Goal: Browse casually

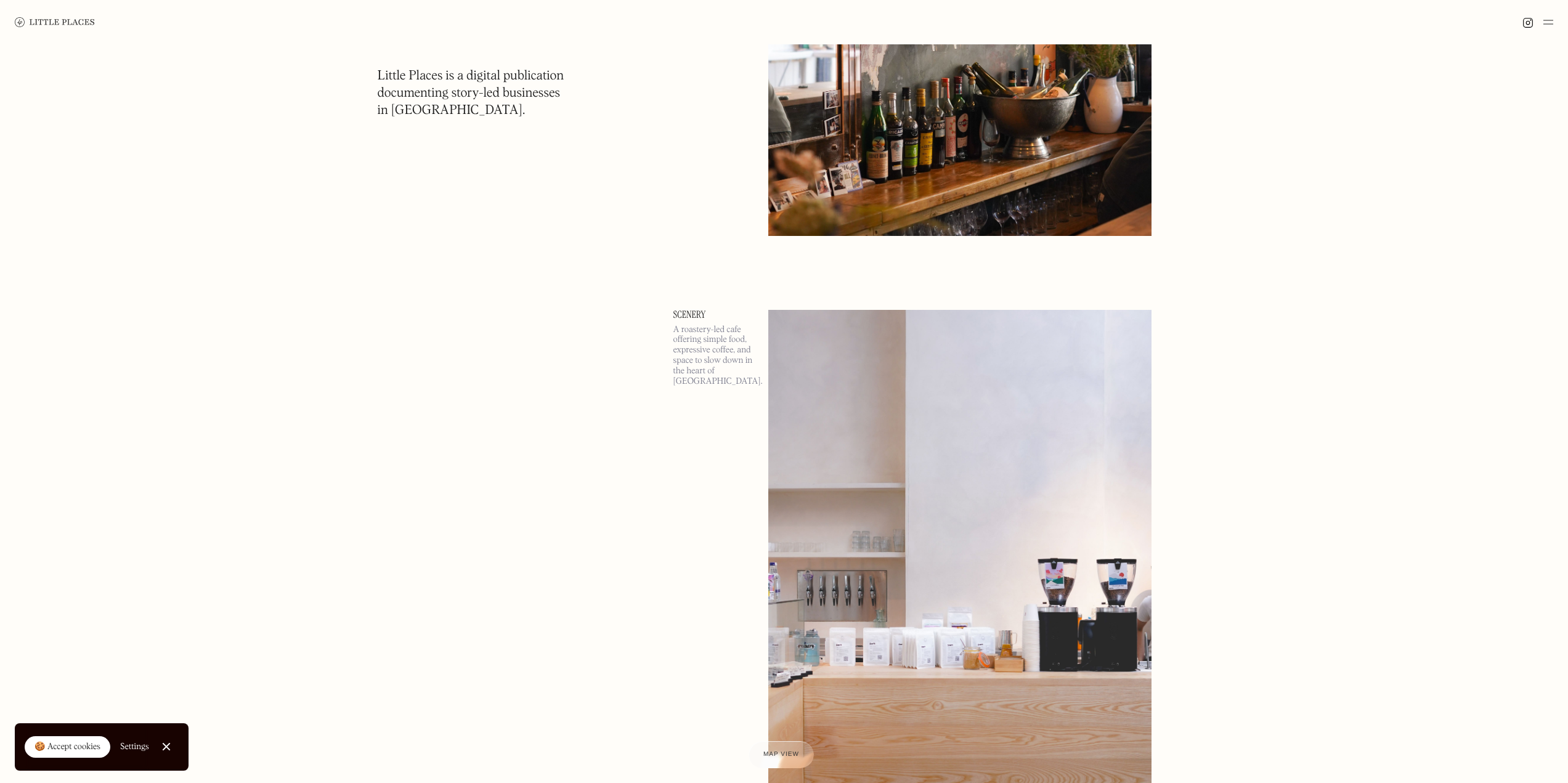
scroll to position [4065, 0]
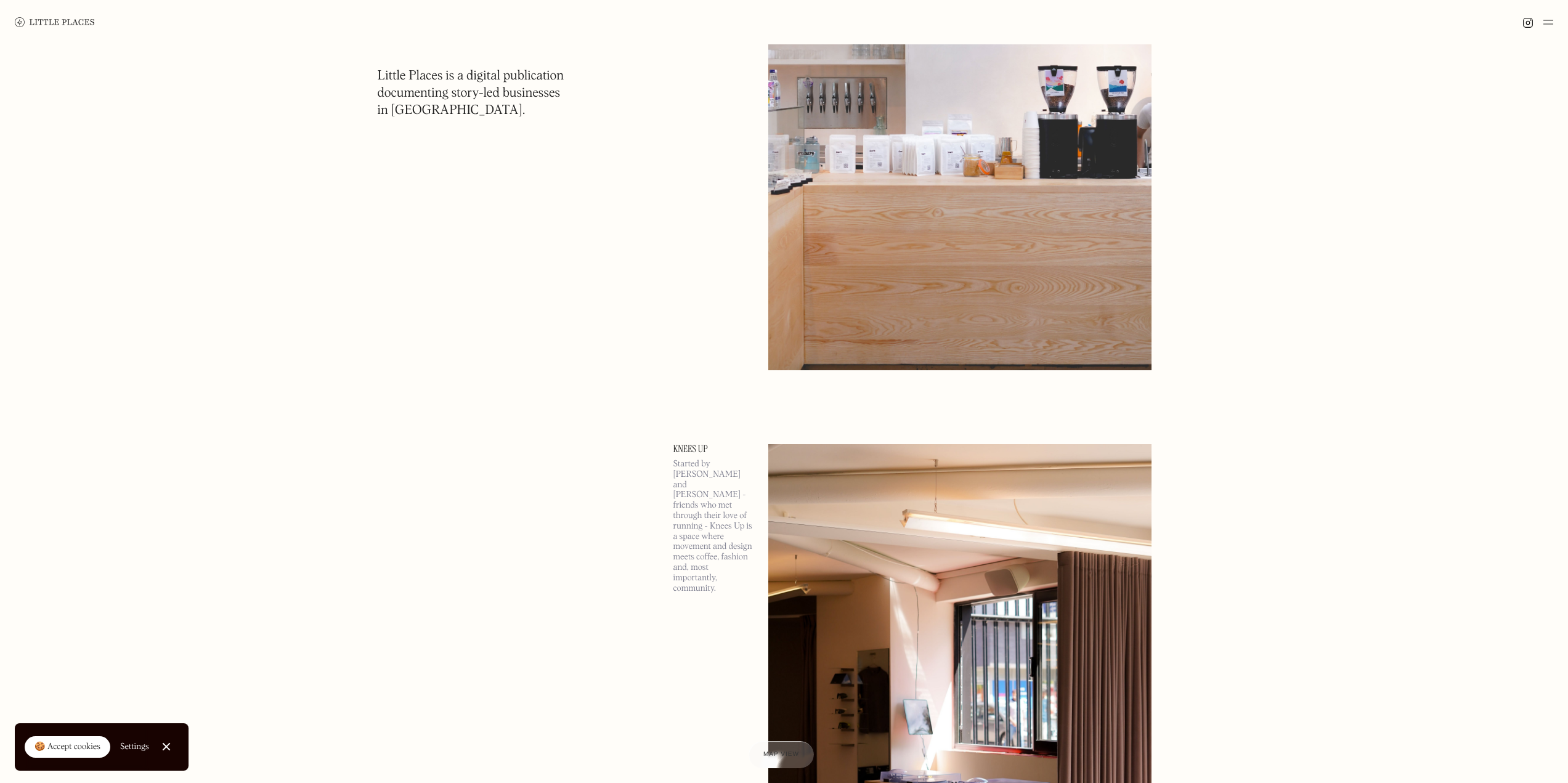
click at [93, 741] on div "🍪 Accept cookies" at bounding box center [68, 747] width 66 height 13
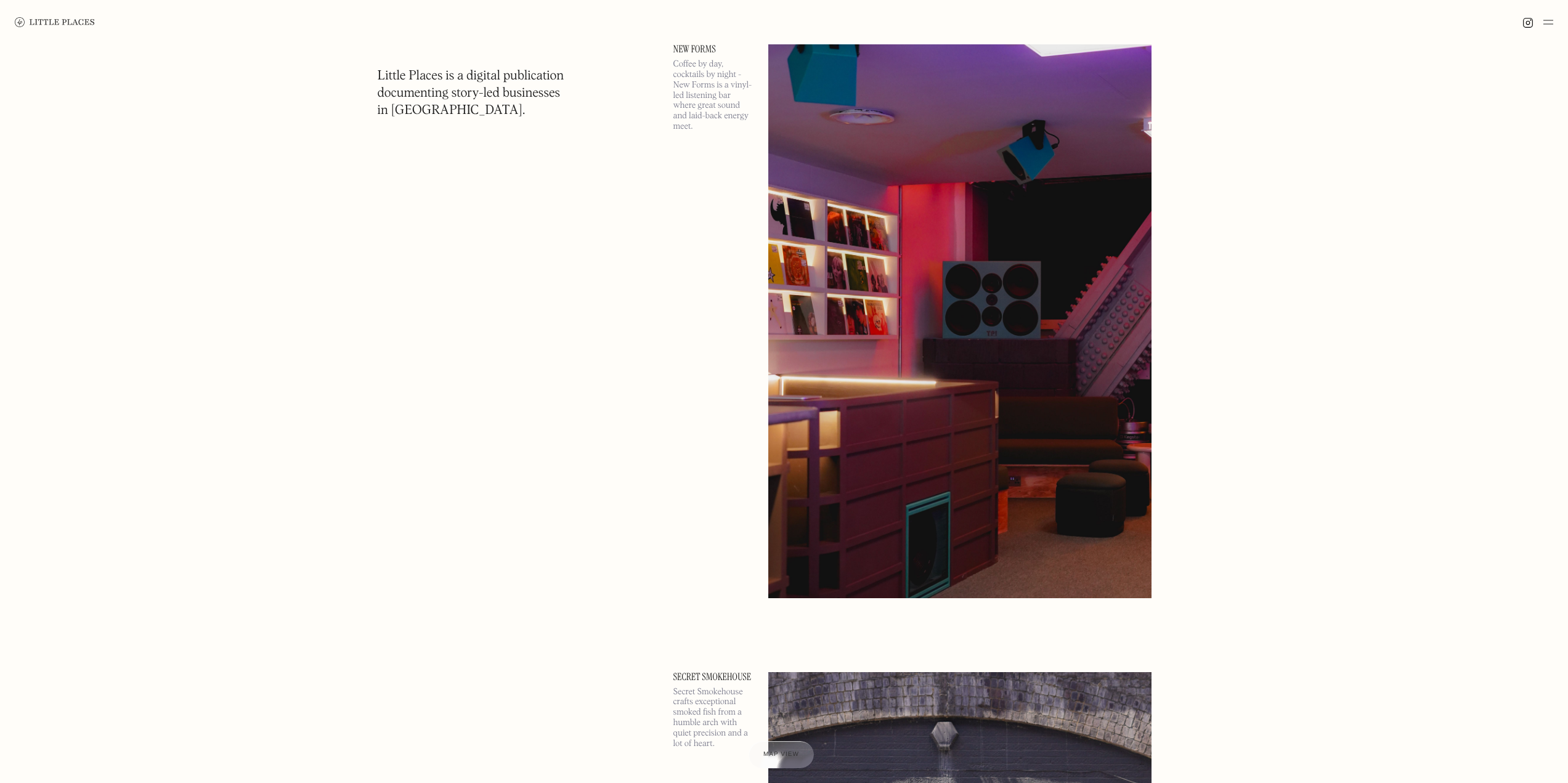
scroll to position [8932, 0]
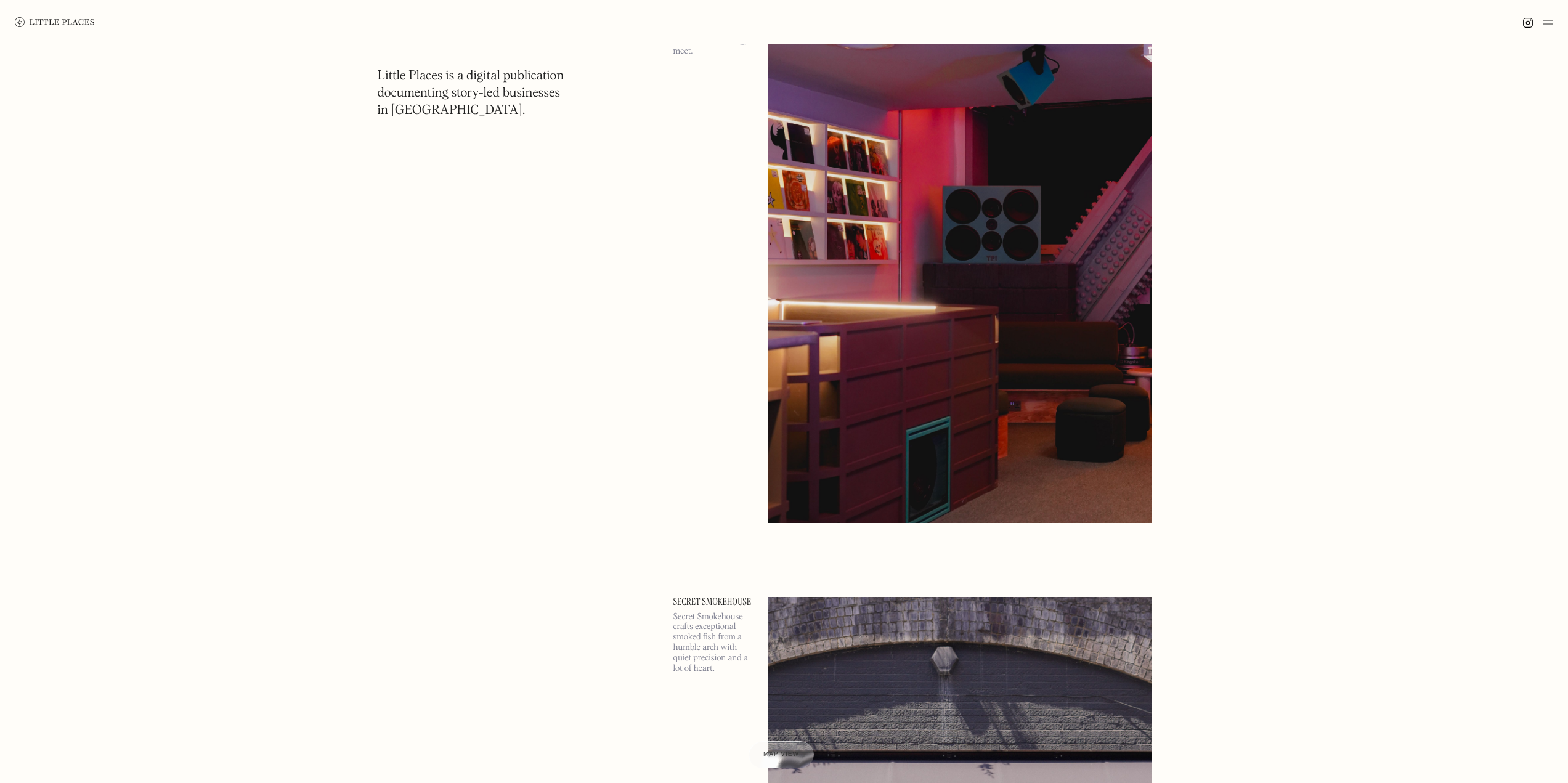
drag, startPoint x: 664, startPoint y: 52, endPoint x: 677, endPoint y: 64, distance: 17.7
drag, startPoint x: 423, startPoint y: 91, endPoint x: 380, endPoint y: 92, distance: 43.0
click at [380, 92] on h1 "Little Places is a digital publication documenting story-led businesses in Lond…" at bounding box center [471, 93] width 187 height 52
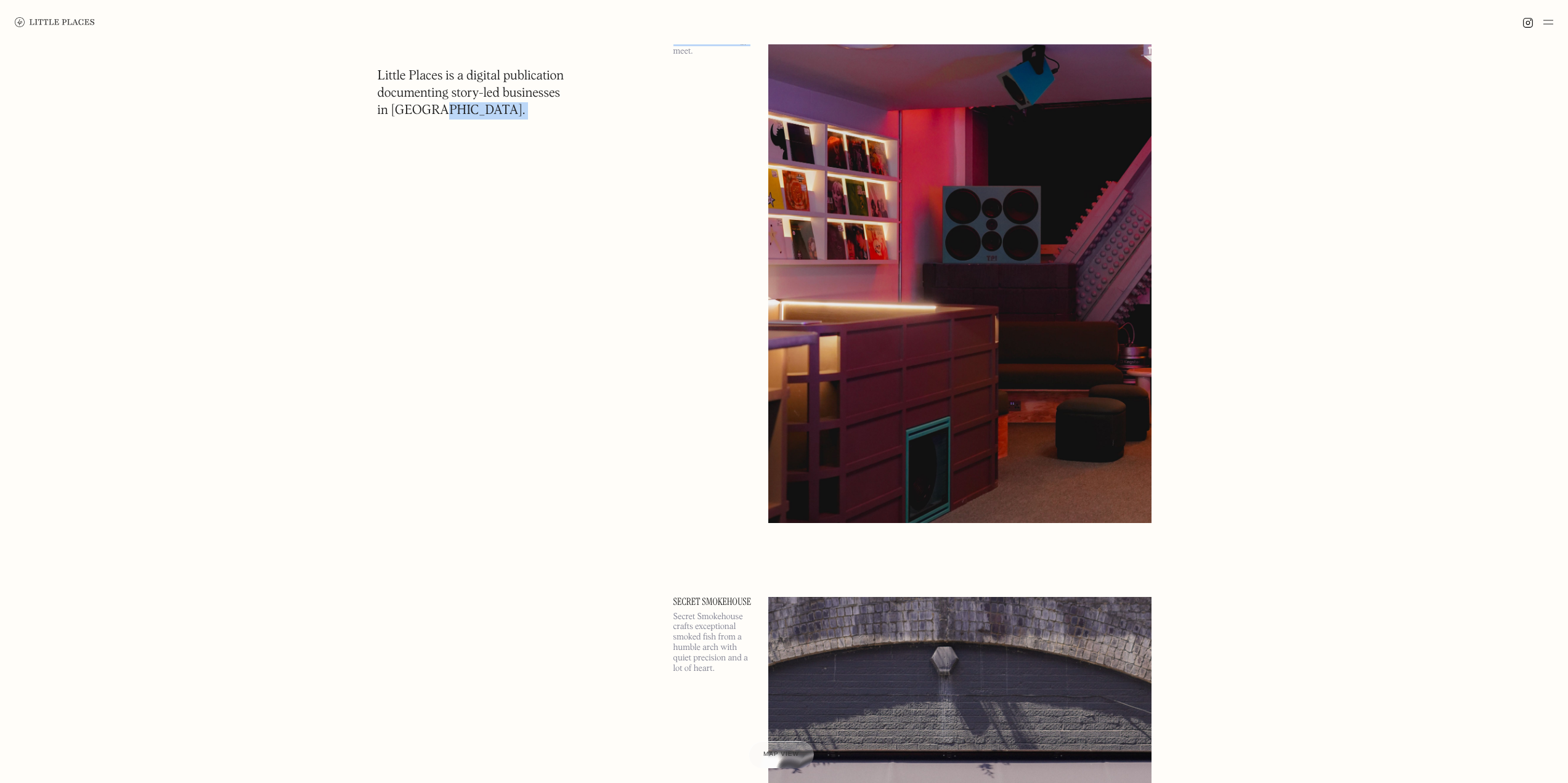
drag, startPoint x: 370, startPoint y: 79, endPoint x: 437, endPoint y: 119, distance: 78.0
click at [437, 119] on h1 "Little Places is a digital publication documenting story-led businesses in Lond…" at bounding box center [471, 93] width 187 height 52
drag, startPoint x: 458, startPoint y: 117, endPoint x: 396, endPoint y: 82, distance: 71.2
click at [396, 82] on h1 "Little Places is a digital publication documenting story-led businesses in Lond…" at bounding box center [471, 93] width 187 height 52
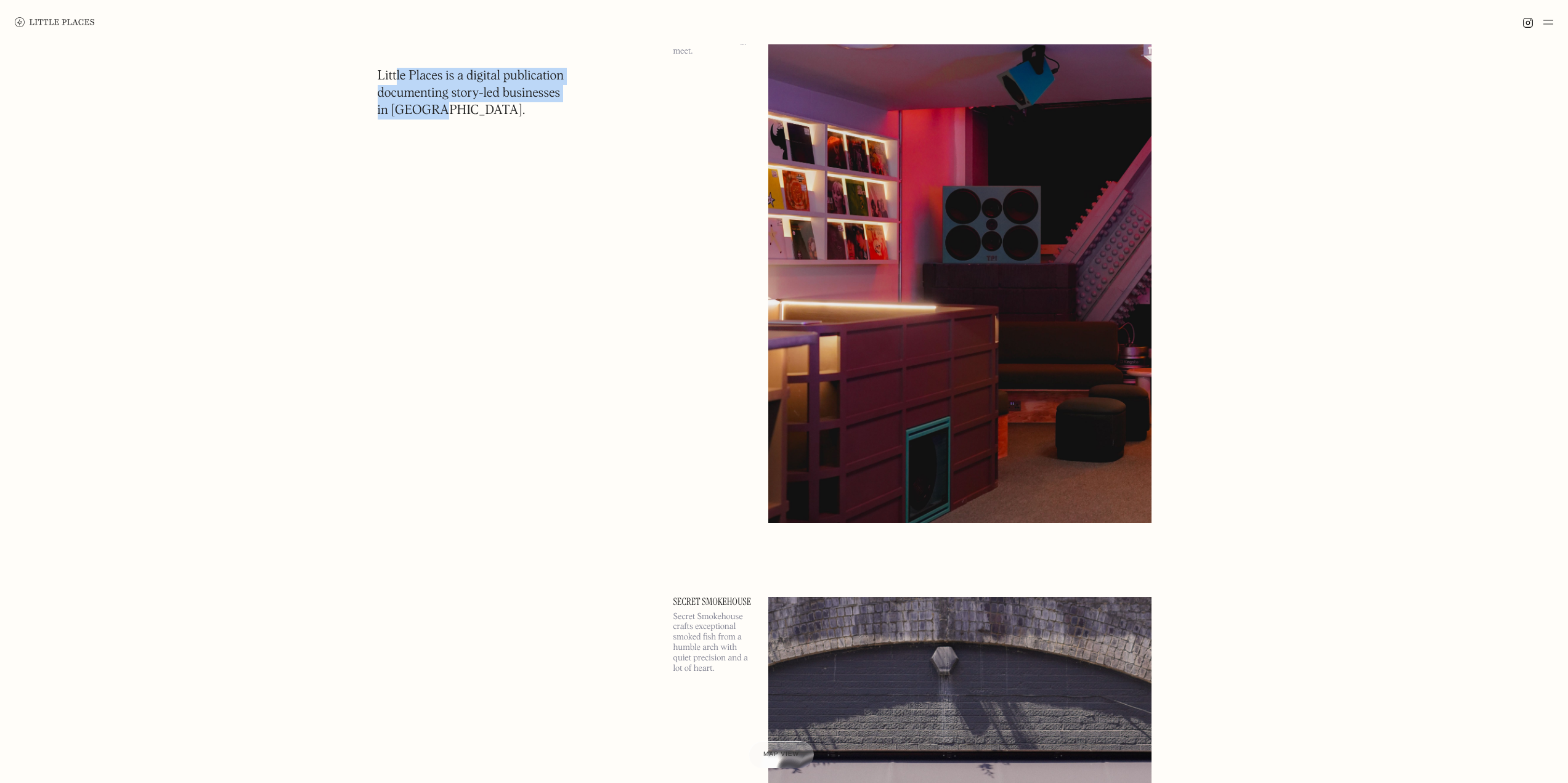
click at [396, 82] on h1 "Little Places is a digital publication documenting story-led businesses in Lond…" at bounding box center [471, 93] width 187 height 52
drag, startPoint x: 379, startPoint y: 77, endPoint x: 409, endPoint y: 107, distance: 42.4
click at [409, 107] on h1 "Little Places is a digital publication documenting story-led businesses in Lond…" at bounding box center [471, 93] width 187 height 52
click at [443, 117] on h1 "Little Places is a digital publication documenting story-led businesses in Lond…" at bounding box center [471, 93] width 187 height 52
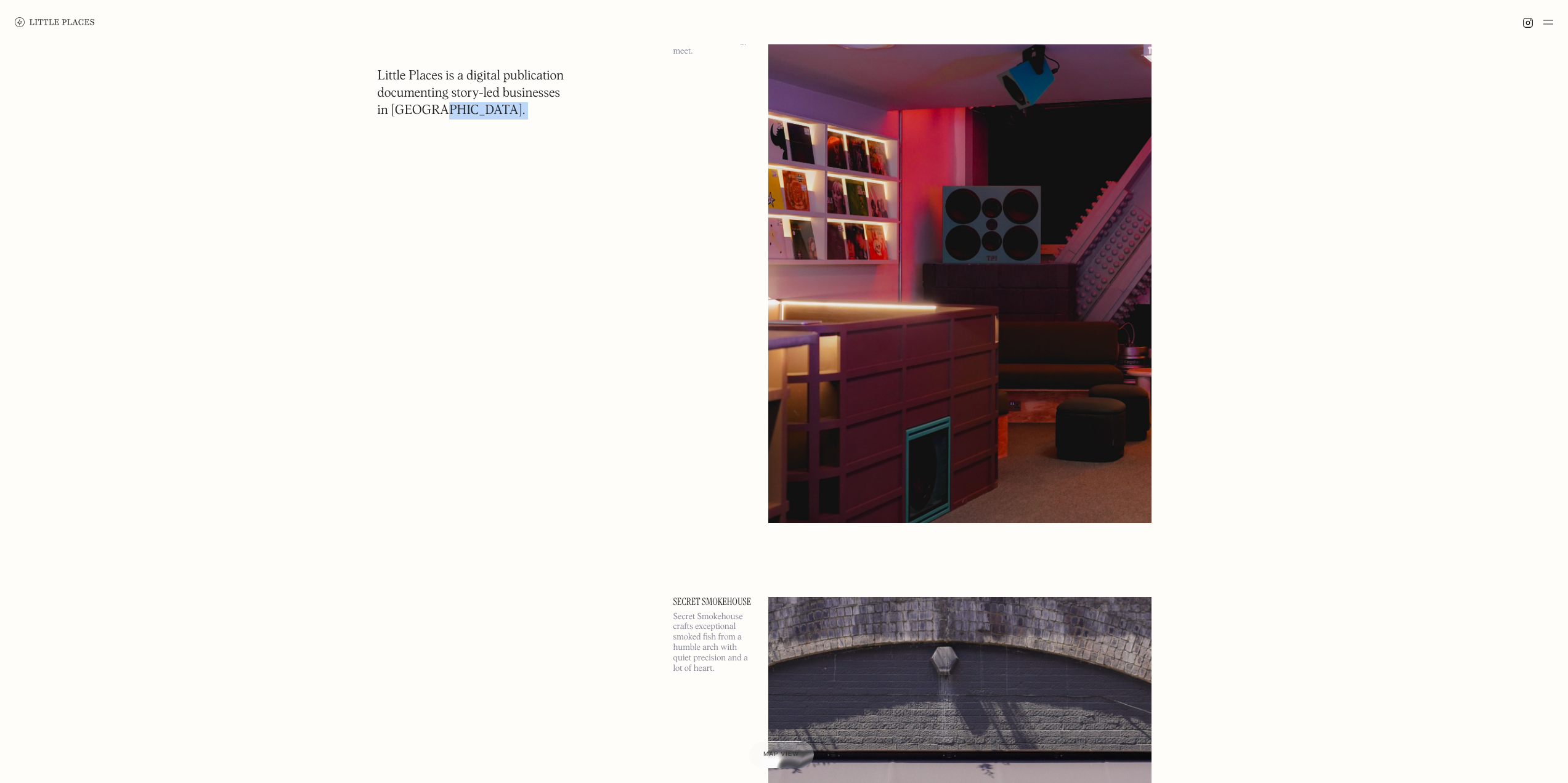
click at [443, 117] on h1 "Little Places is a digital publication documenting story-led businesses in Lond…" at bounding box center [471, 93] width 187 height 52
click at [406, 98] on h1 "Little Places is a digital publication documenting story-led businesses in Lond…" at bounding box center [471, 93] width 187 height 52
drag, startPoint x: 388, startPoint y: 83, endPoint x: 465, endPoint y: 132, distance: 91.3
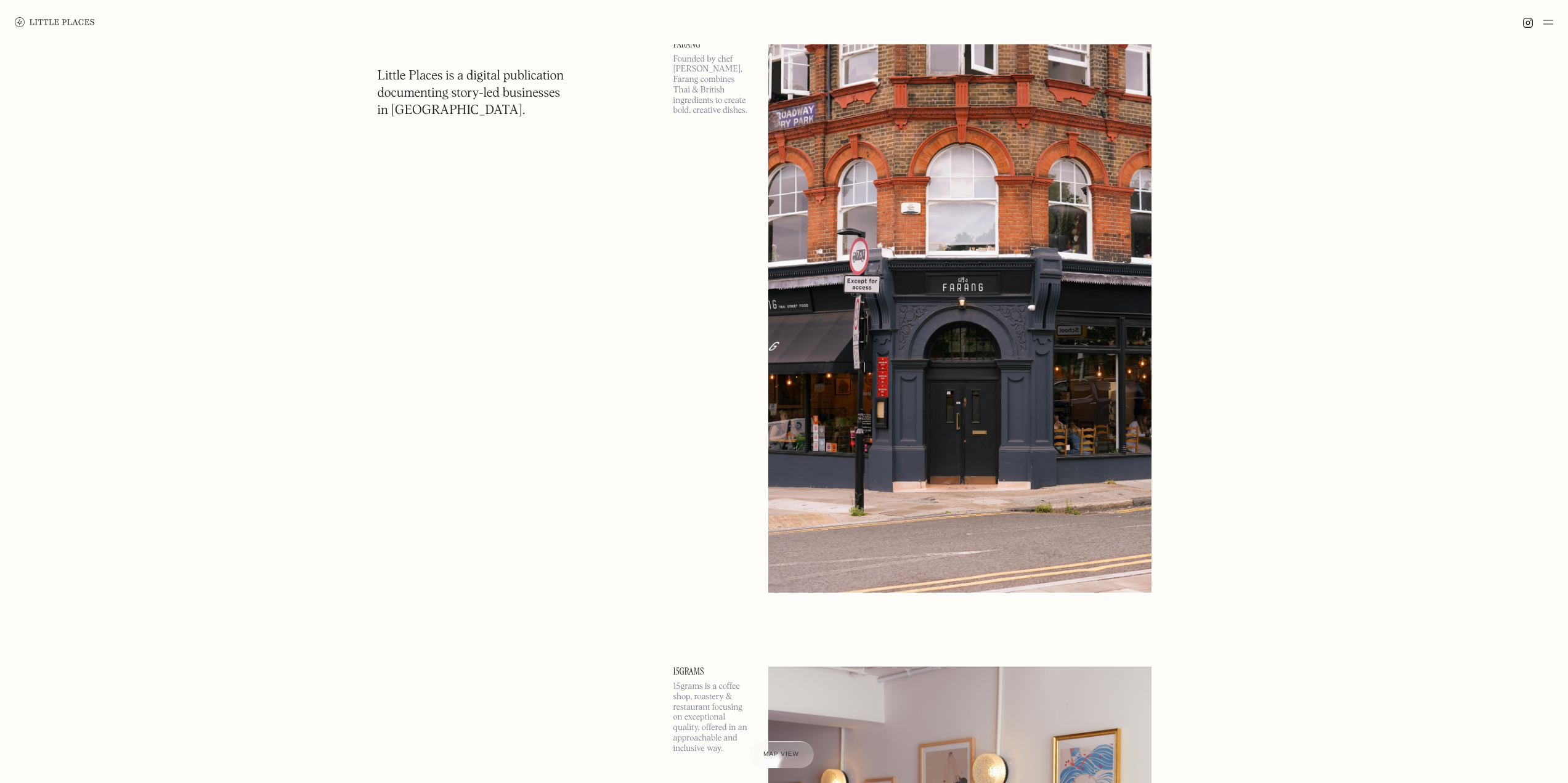
scroll to position [5051, 0]
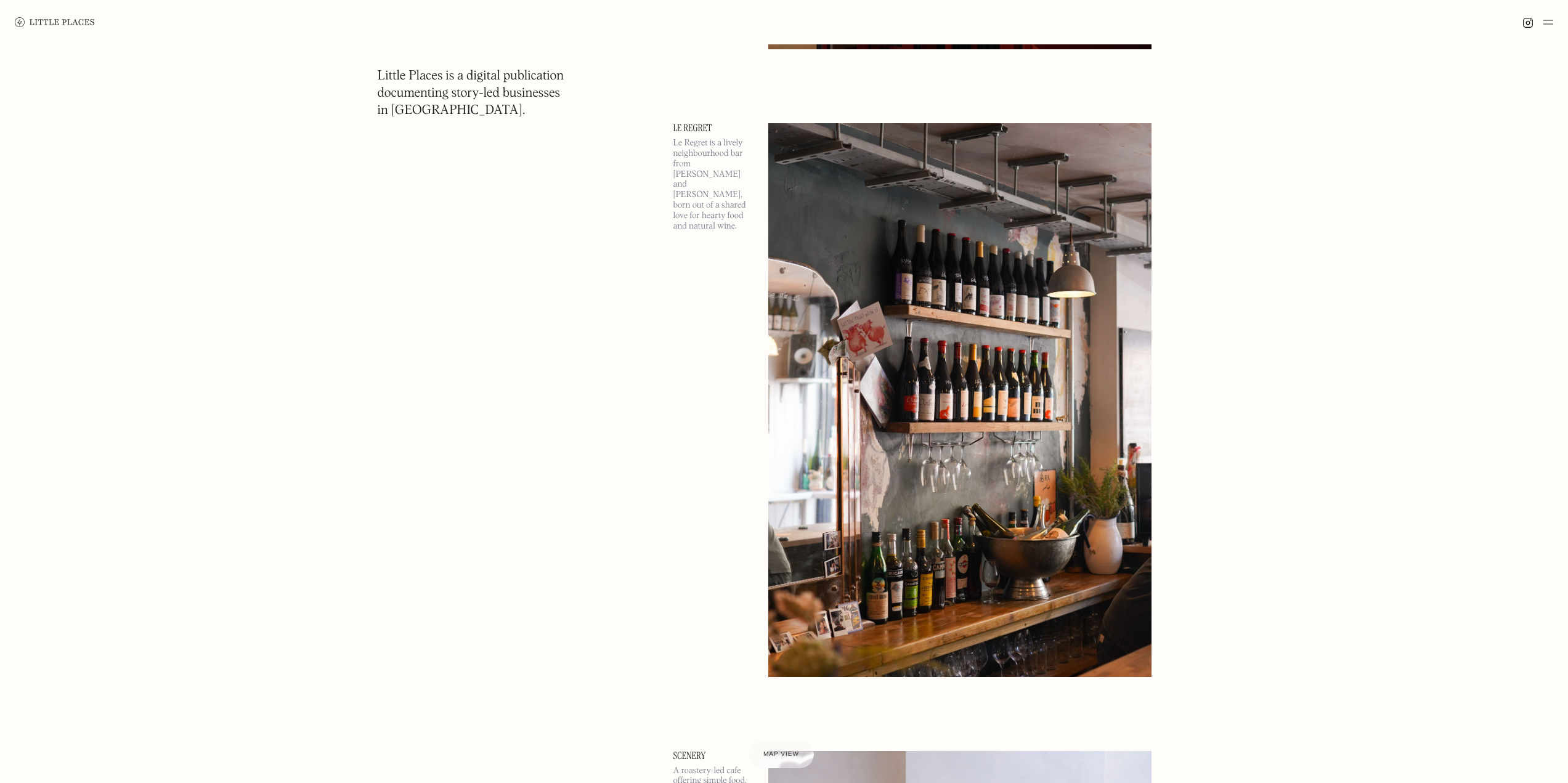
scroll to position [3142, 0]
